Goal: Complete application form: Complete application form

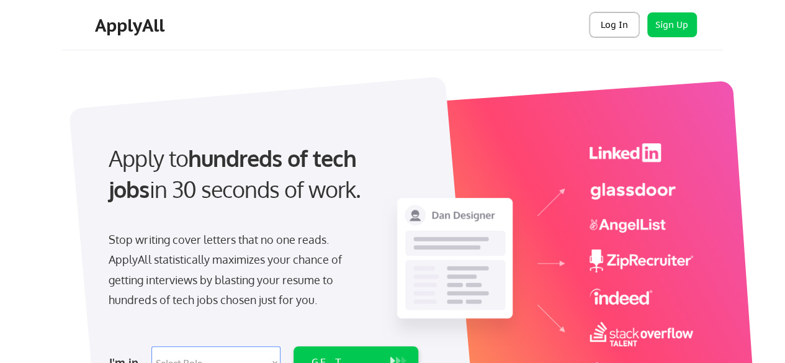
click at [606, 27] on button "Log In" at bounding box center [615, 24] width 50 height 25
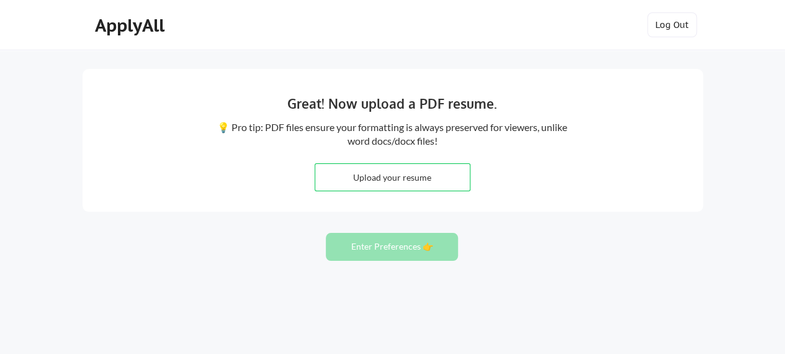
click at [437, 178] on input "file" at bounding box center [392, 177] width 155 height 27
type input "C:\fakepath\CV, [PERSON_NAME]. Cons.pdf"
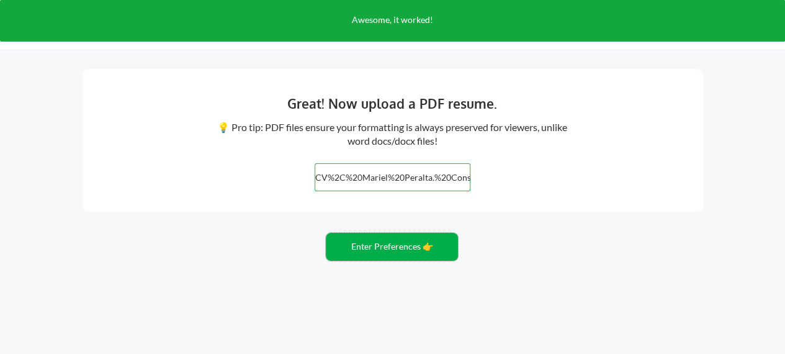
click at [421, 245] on button "Enter Preferences 👉" at bounding box center [392, 247] width 132 height 28
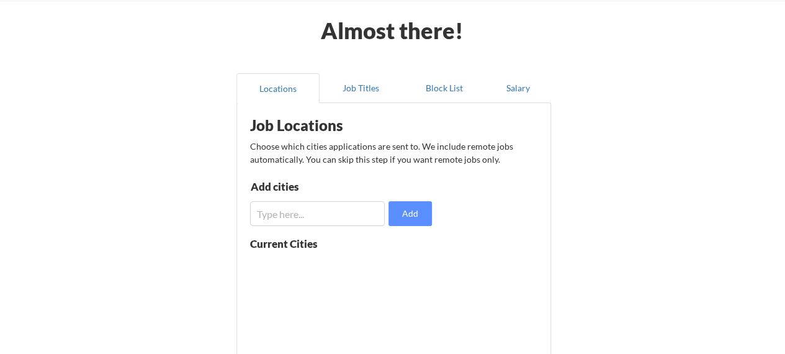
scroll to position [124, 0]
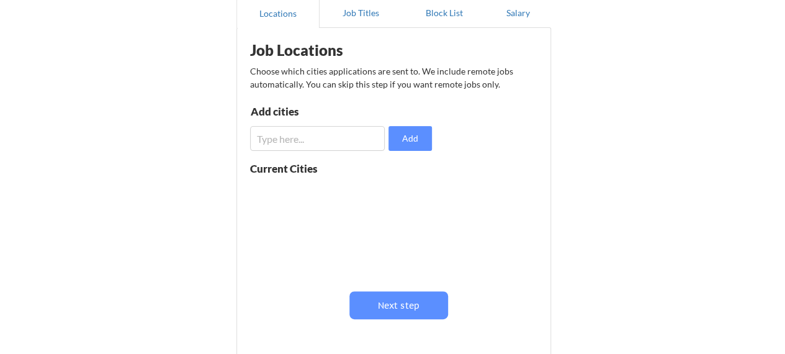
click at [344, 140] on input "input" at bounding box center [317, 138] width 135 height 25
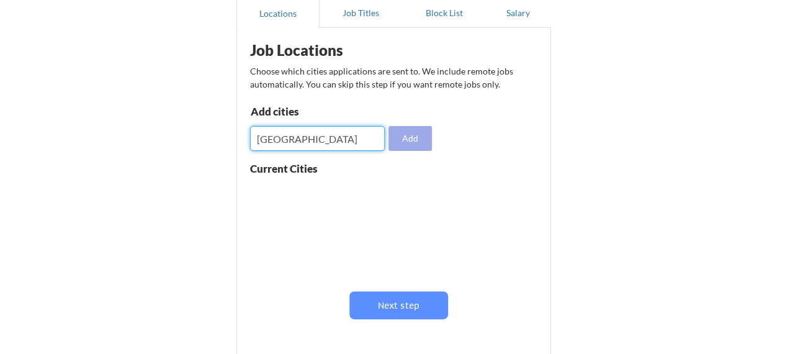
type input "[GEOGRAPHIC_DATA]"
click at [403, 134] on button "Add" at bounding box center [410, 138] width 43 height 25
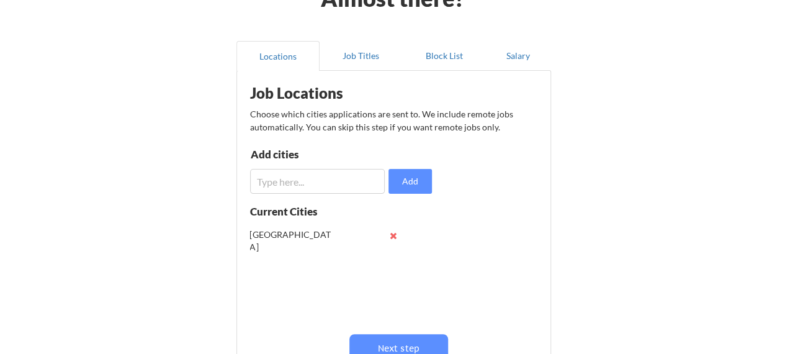
scroll to position [62, 0]
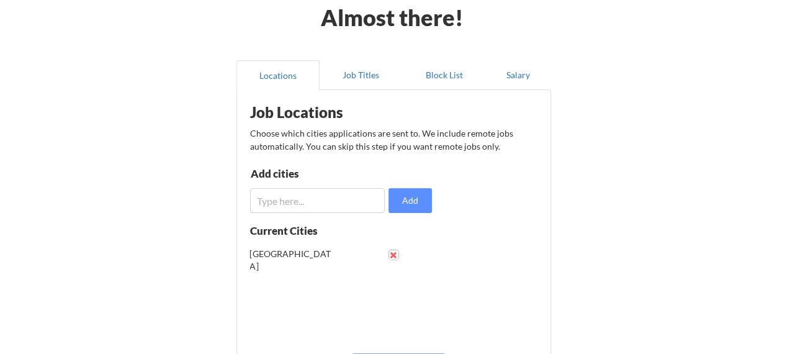
click at [395, 251] on button at bounding box center [393, 254] width 9 height 9
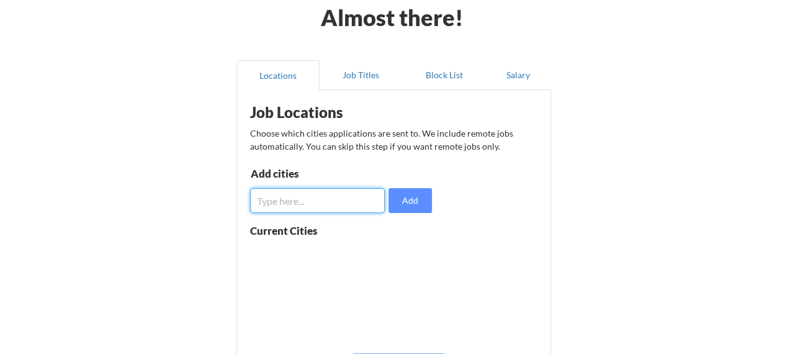
click at [362, 208] on input "input" at bounding box center [317, 200] width 135 height 25
type input "[GEOGRAPHIC_DATA]"
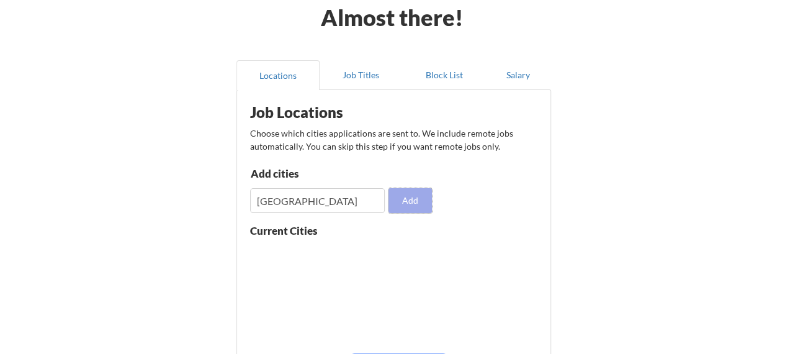
click at [425, 205] on button "Add" at bounding box center [410, 200] width 43 height 25
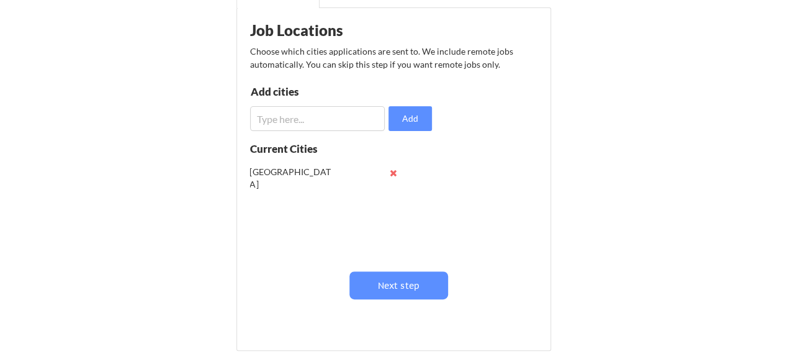
scroll to position [186, 0]
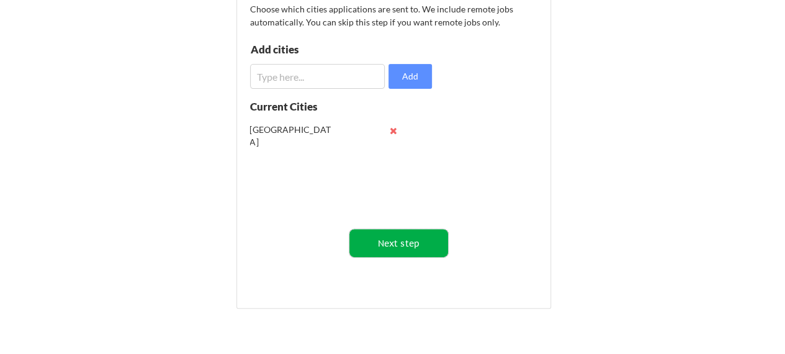
click at [415, 235] on button "Next step" at bounding box center [398, 243] width 99 height 28
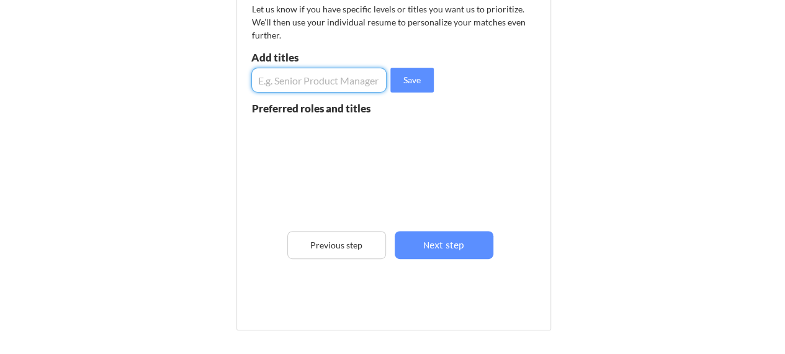
click at [359, 83] on input "input" at bounding box center [319, 80] width 136 height 25
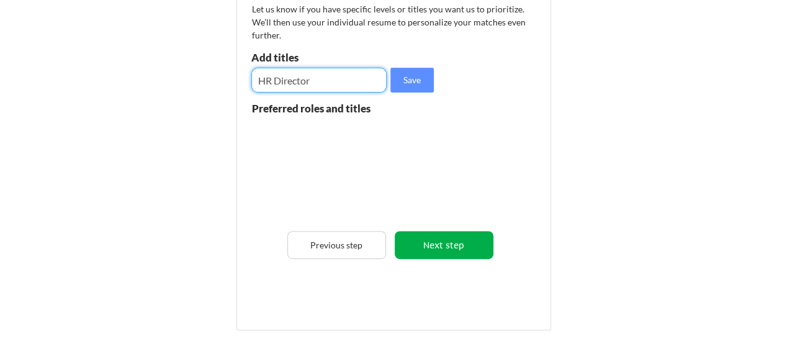
type input "HR Director"
click at [427, 244] on button "Next step" at bounding box center [444, 245] width 99 height 28
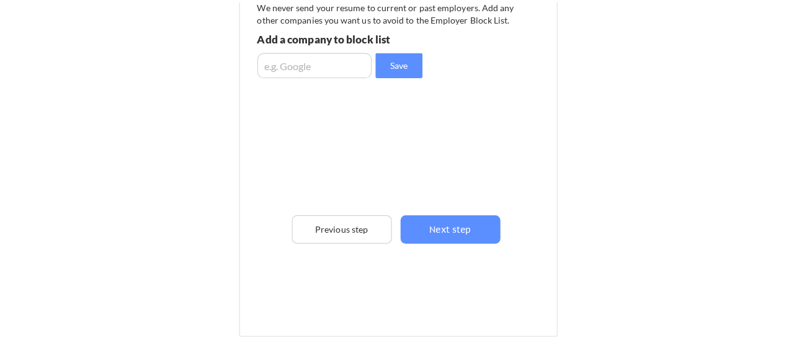
scroll to position [124, 0]
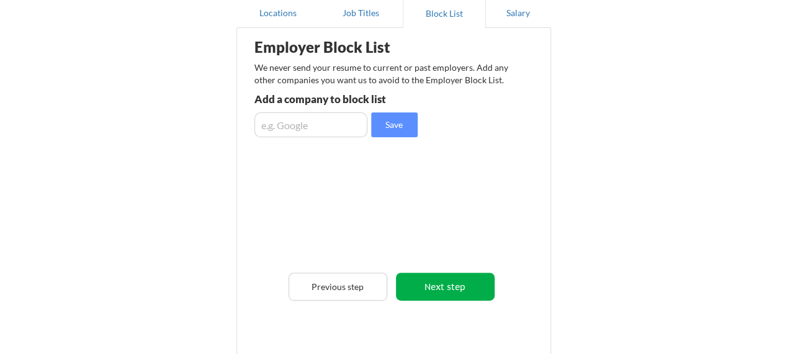
click at [418, 277] on button "Next step" at bounding box center [445, 286] width 99 height 28
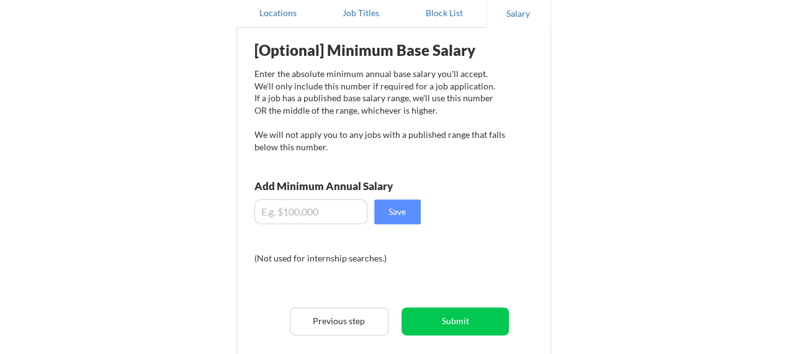
click at [324, 210] on input "input" at bounding box center [310, 211] width 113 height 25
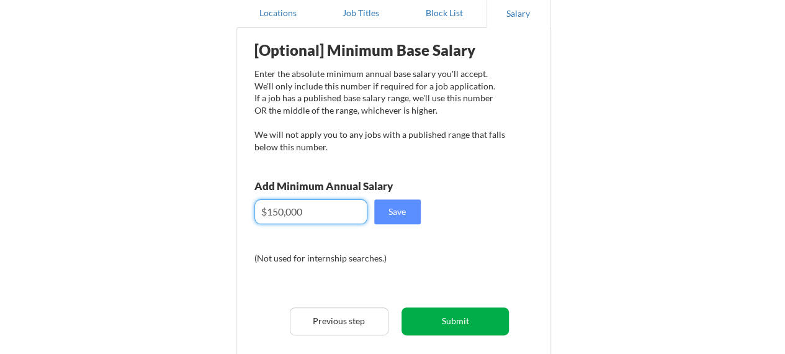
type input "$150,000"
click at [438, 323] on button "Submit" at bounding box center [455, 321] width 107 height 28
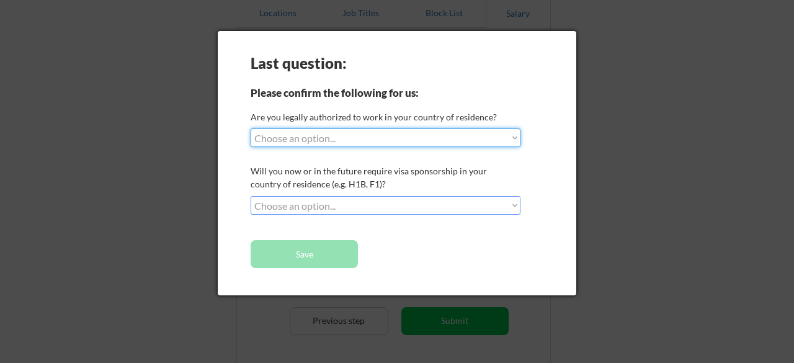
click at [333, 135] on select "Choose an option... Yes, I am a US Citizen Yes, I am a Canadian Citizen Yes, I …" at bounding box center [386, 137] width 270 height 19
select select ""yes__i_am_a_canadian_citizen""
click at [251, 128] on select "Choose an option... Yes, I am a US Citizen Yes, I am a Canadian Citizen Yes, I …" at bounding box center [386, 137] width 270 height 19
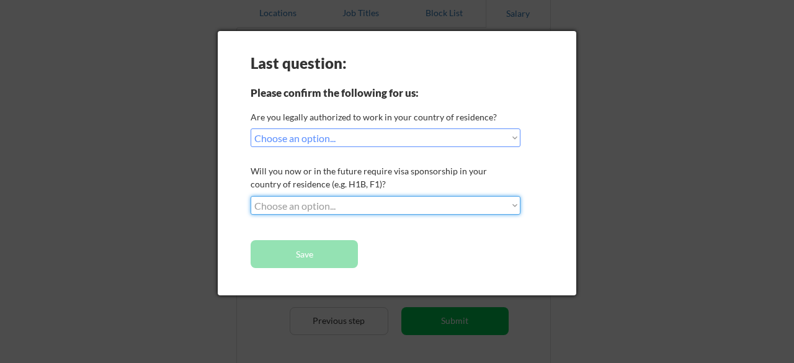
click at [330, 204] on select "Choose an option... No, I will not need sponsorship Yes, I will need sponsorship" at bounding box center [386, 205] width 270 height 19
select select ""no__i_will_not_need_sponsorship""
click at [251, 196] on select "Choose an option... No, I will not need sponsorship Yes, I will need sponsorship" at bounding box center [386, 205] width 270 height 19
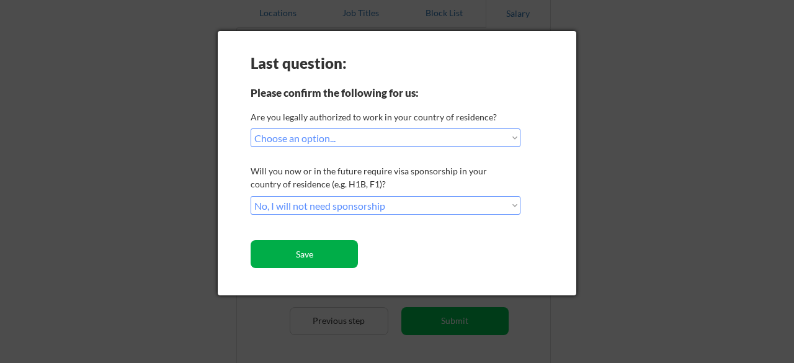
click at [326, 250] on button "Save" at bounding box center [304, 254] width 107 height 28
click at [330, 250] on button "Save" at bounding box center [304, 254] width 107 height 28
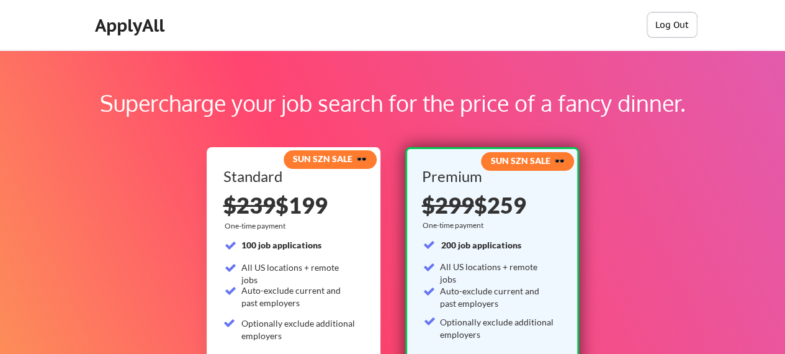
click at [660, 20] on button "Log Out" at bounding box center [672, 24] width 50 height 25
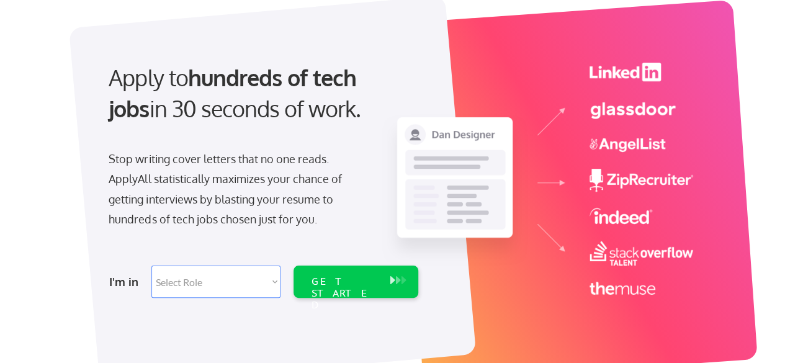
scroll to position [62, 0]
